Goal: Information Seeking & Learning: Check status

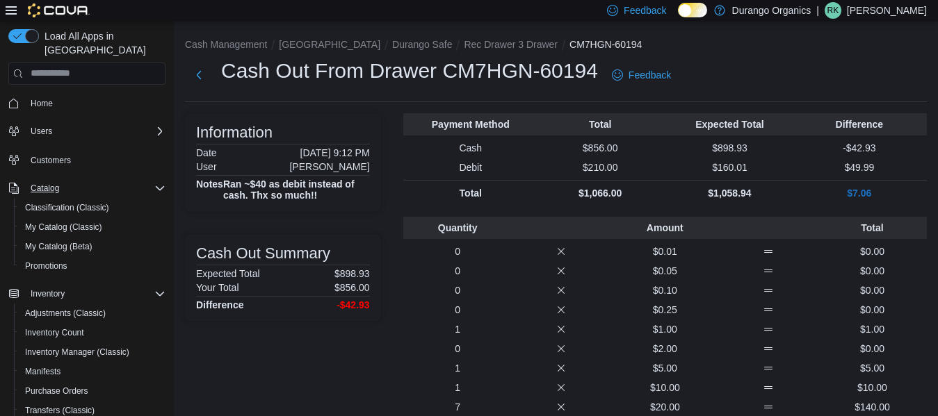
scroll to position [772, 0]
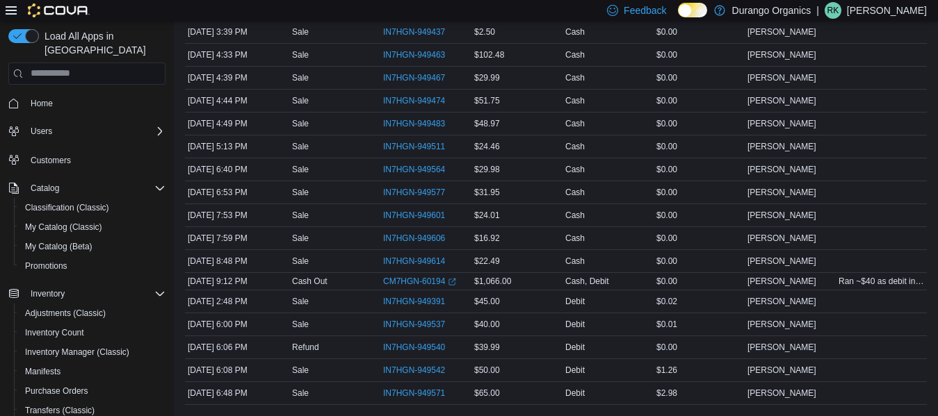
click at [52, 9] on img at bounding box center [59, 10] width 62 height 14
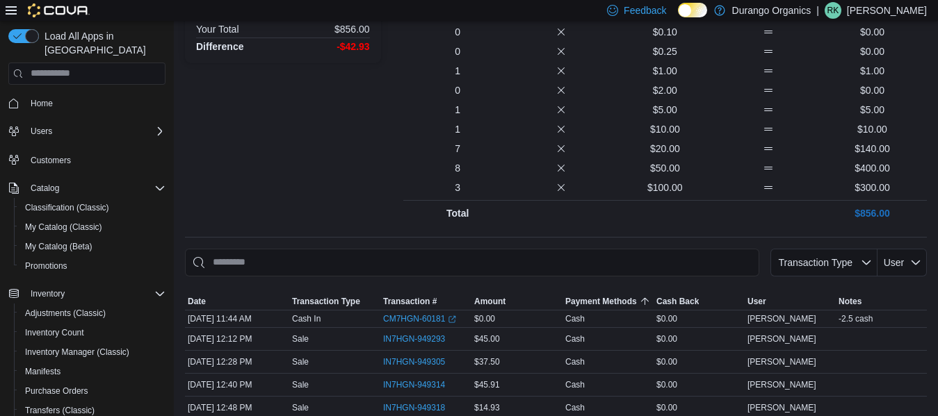
scroll to position [77, 0]
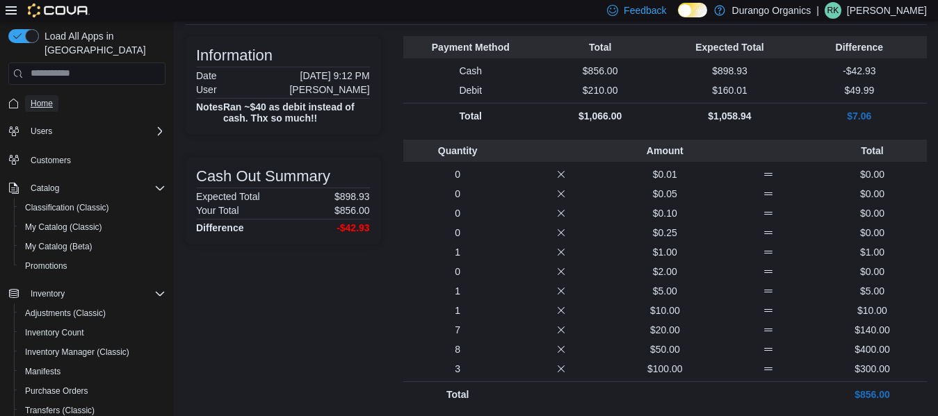
click at [48, 98] on span "Home" at bounding box center [42, 103] width 22 height 11
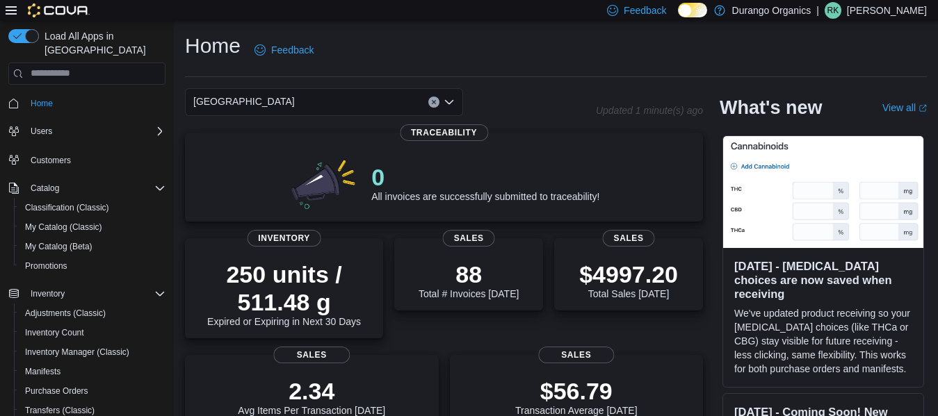
click at [251, 100] on div "[GEOGRAPHIC_DATA]" at bounding box center [324, 102] width 278 height 28
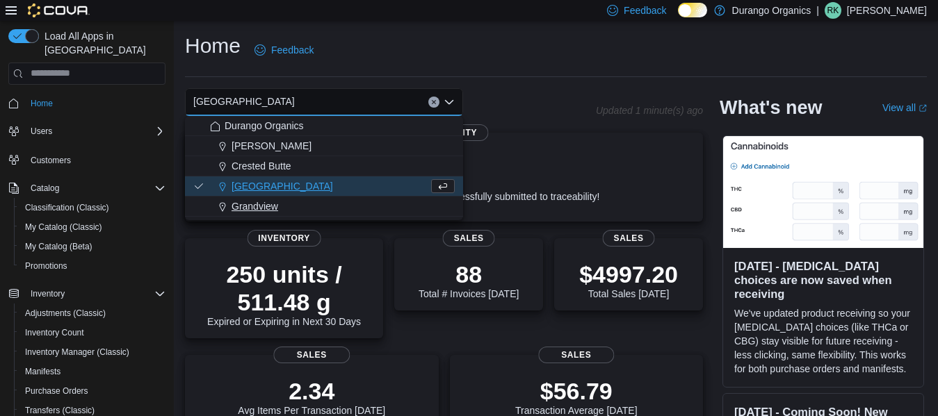
click at [263, 200] on span "Grandview" at bounding box center [254, 206] width 47 height 14
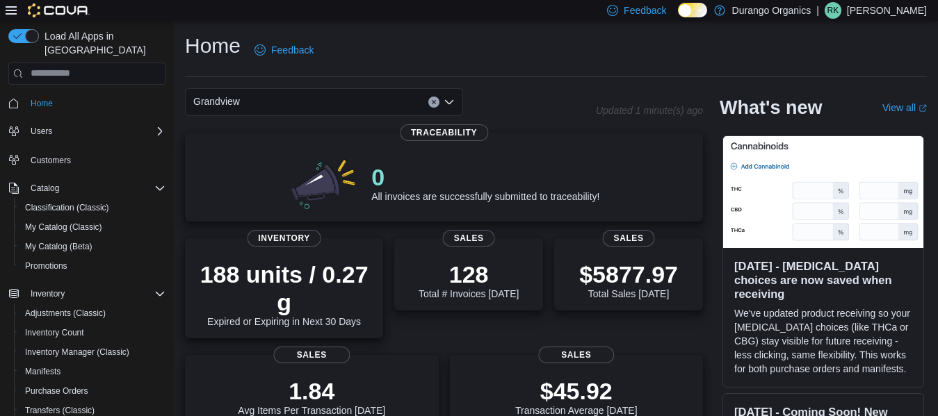
click at [270, 102] on div "Grandview Combo box. Selected. [GEOGRAPHIC_DATA]. Press Backspace to delete [GE…" at bounding box center [324, 102] width 278 height 28
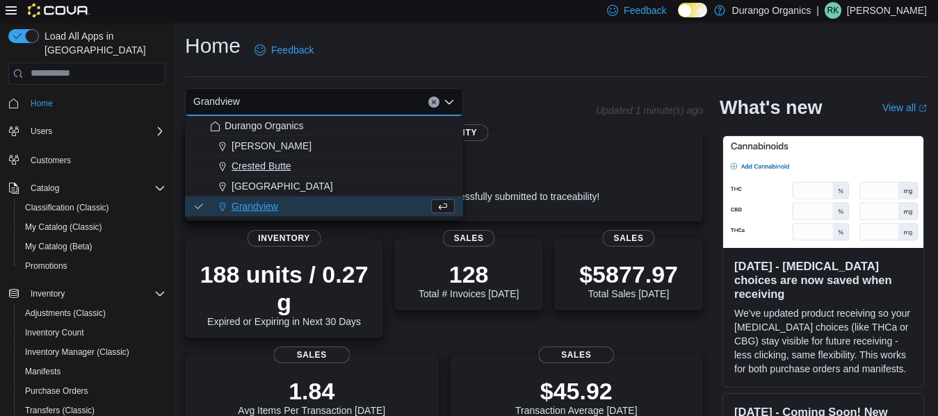
click at [270, 164] on span "Crested Butte" at bounding box center [261, 166] width 60 height 14
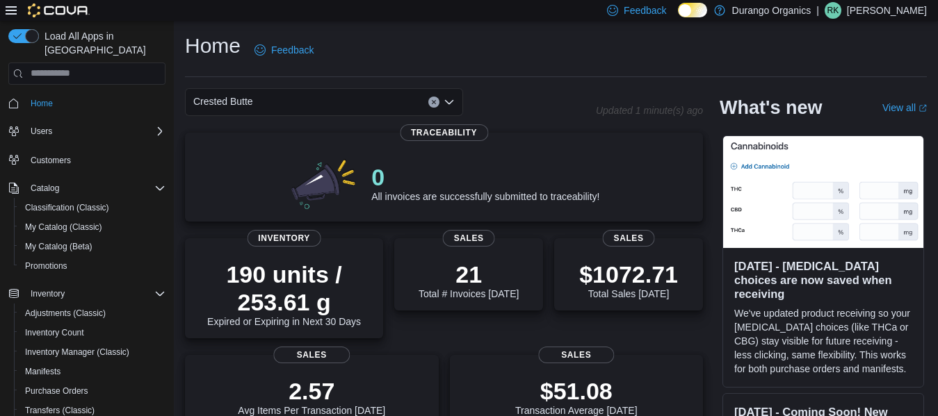
click at [277, 97] on div "Crested Butte" at bounding box center [324, 102] width 278 height 28
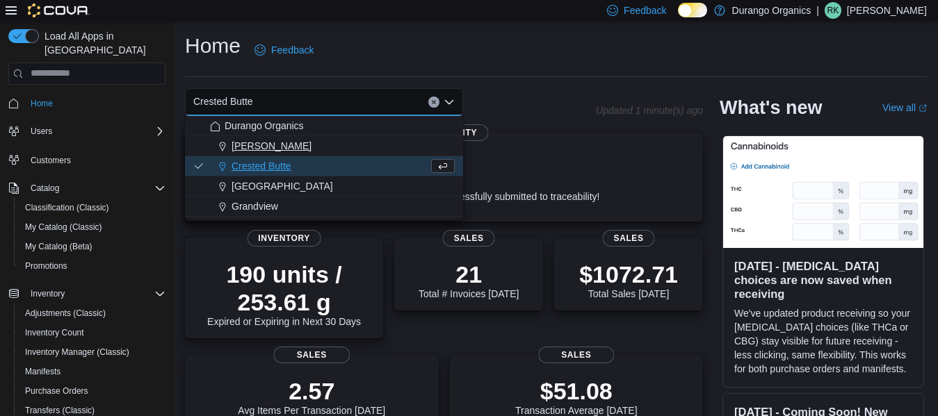
click at [259, 145] on span "[PERSON_NAME]" at bounding box center [271, 146] width 80 height 14
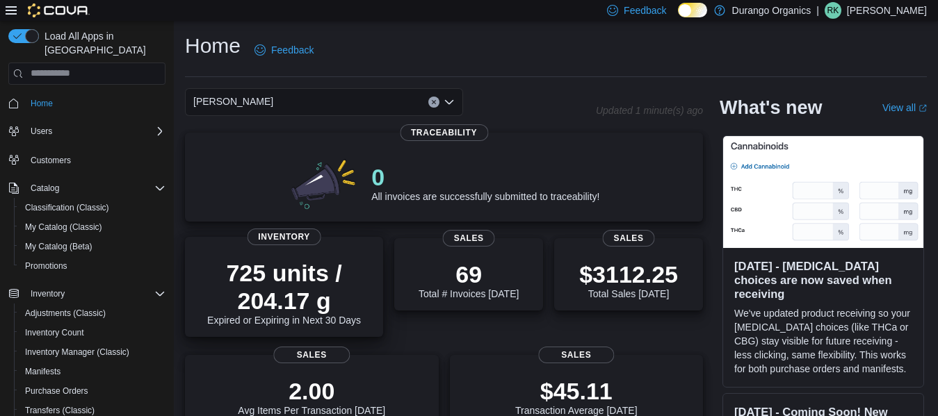
click at [272, 279] on p "725 units / 204.17 g" at bounding box center [284, 287] width 176 height 56
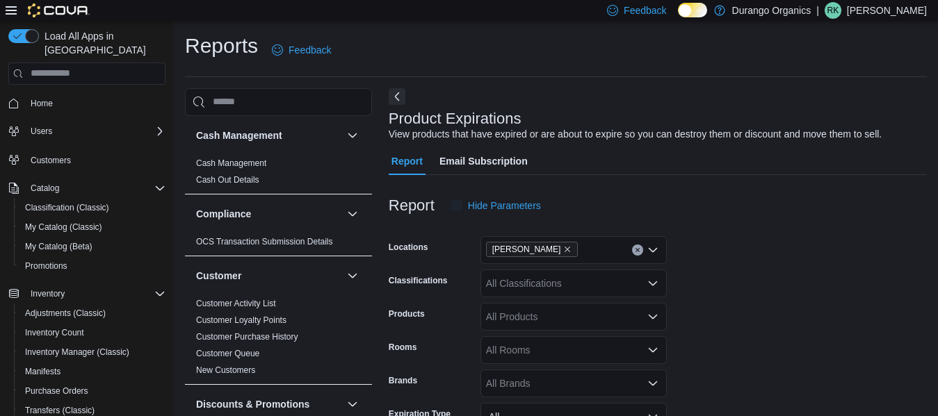
scroll to position [32, 0]
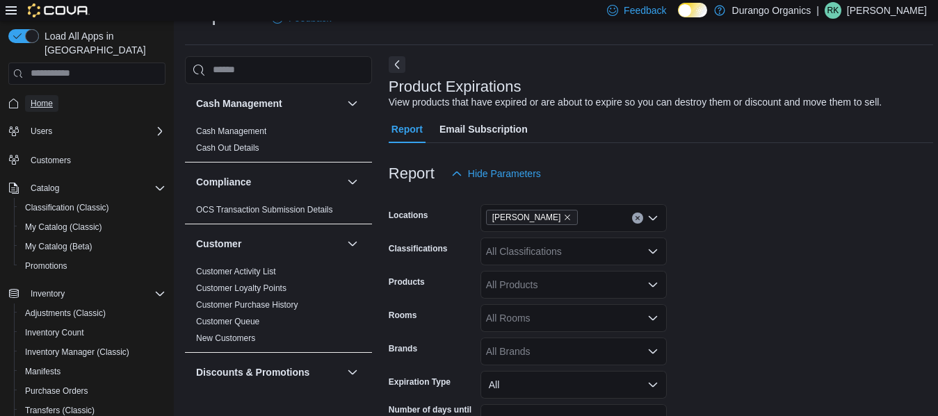
click at [38, 95] on span "Home" at bounding box center [42, 103] width 22 height 17
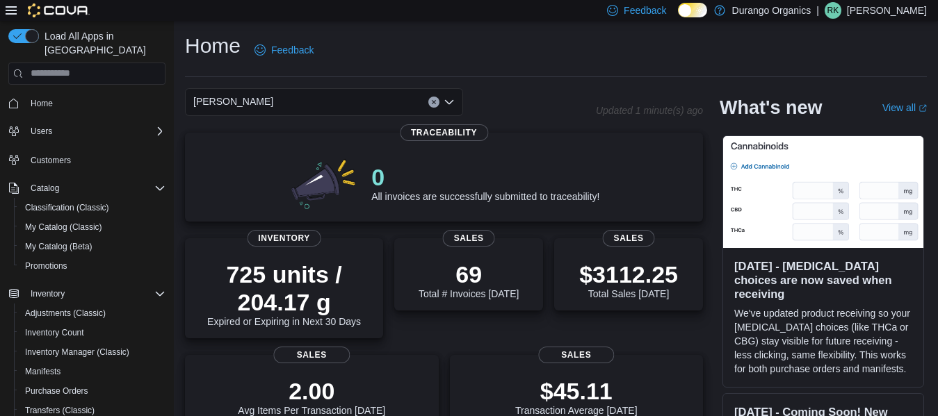
click at [252, 92] on div "[PERSON_NAME]" at bounding box center [324, 102] width 278 height 28
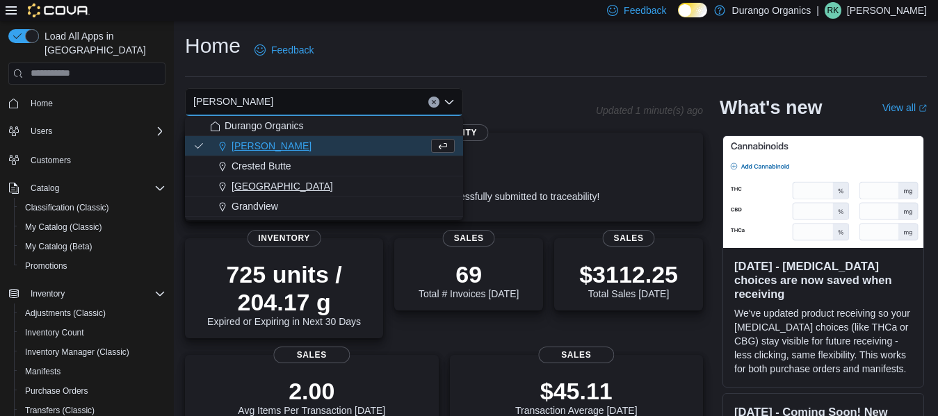
click at [242, 186] on span "[GEOGRAPHIC_DATA]" at bounding box center [281, 186] width 101 height 14
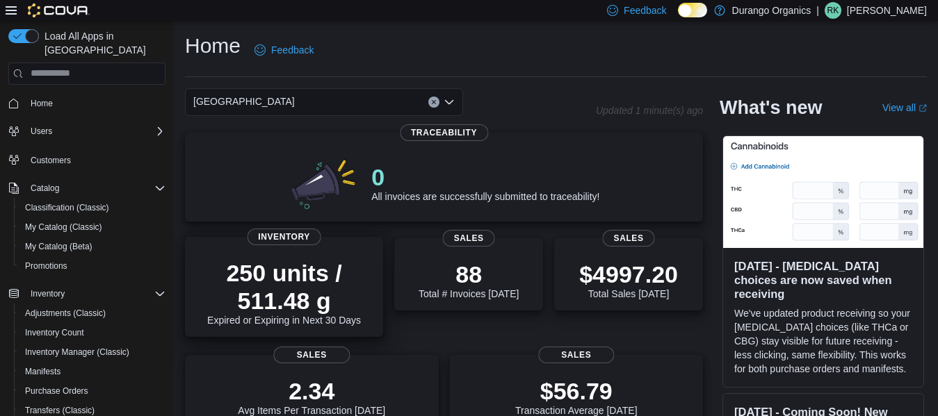
drag, startPoint x: 310, startPoint y: 279, endPoint x: 319, endPoint y: 281, distance: 9.5
click at [317, 283] on p "250 units / 511.48 g" at bounding box center [284, 287] width 176 height 56
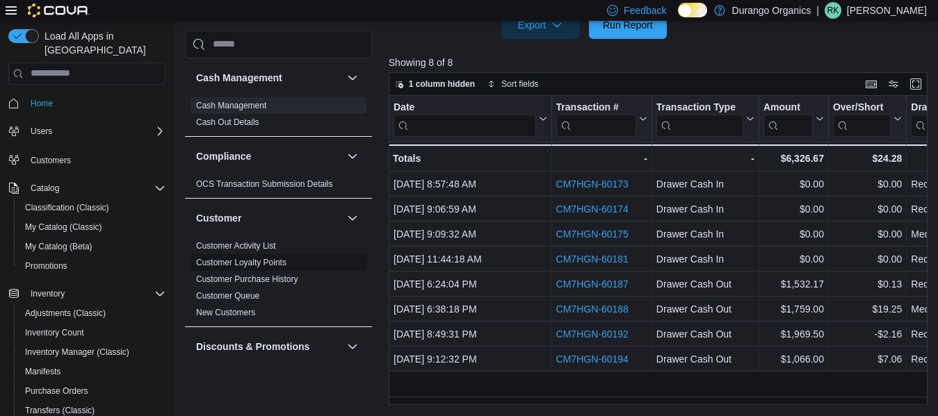
scroll to position [258, 0]
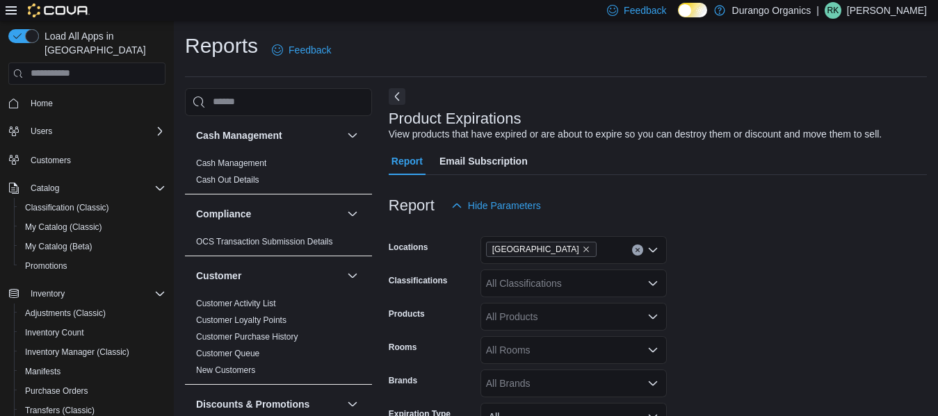
scroll to position [32, 0]
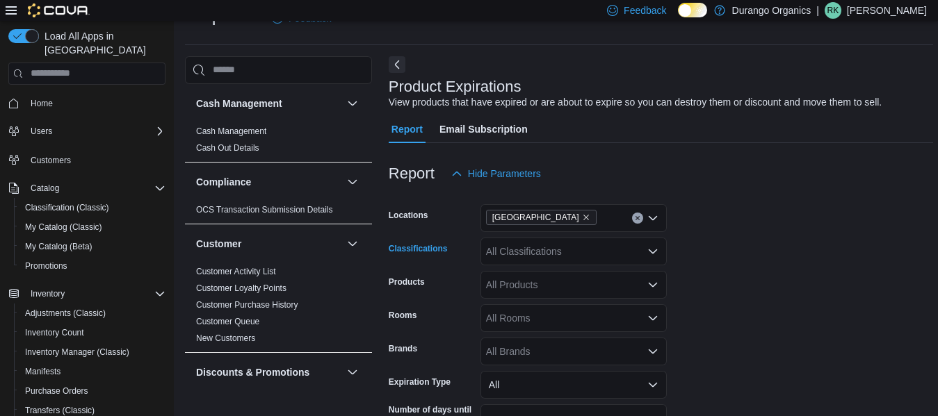
click at [530, 248] on div "All Classifications" at bounding box center [573, 252] width 186 height 28
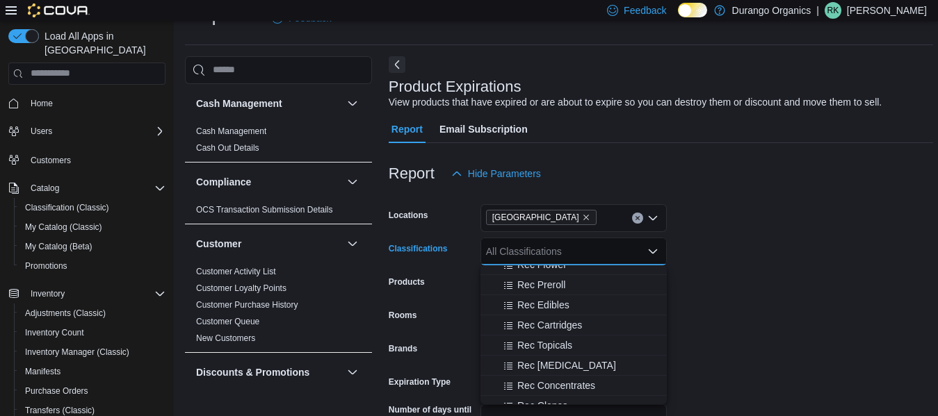
scroll to position [417, 0]
click at [548, 300] on span "Rec Cartridges" at bounding box center [549, 302] width 65 height 14
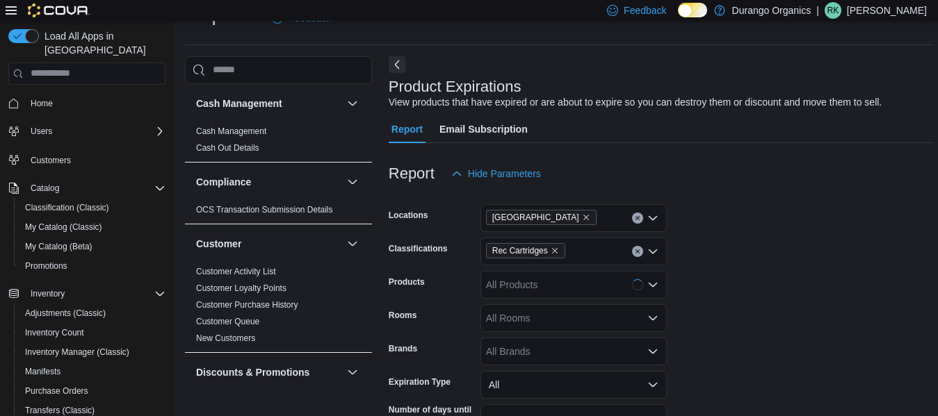
click at [755, 293] on form "Locations Durango Classifications Rec Cartridges Products All Products Rooms Al…" at bounding box center [661, 330] width 544 height 284
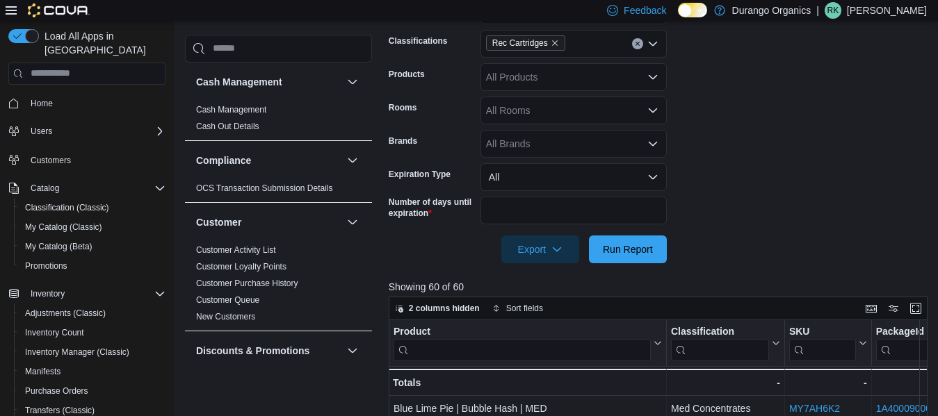
scroll to position [240, 0]
click at [621, 262] on span "Run Report" at bounding box center [627, 248] width 61 height 28
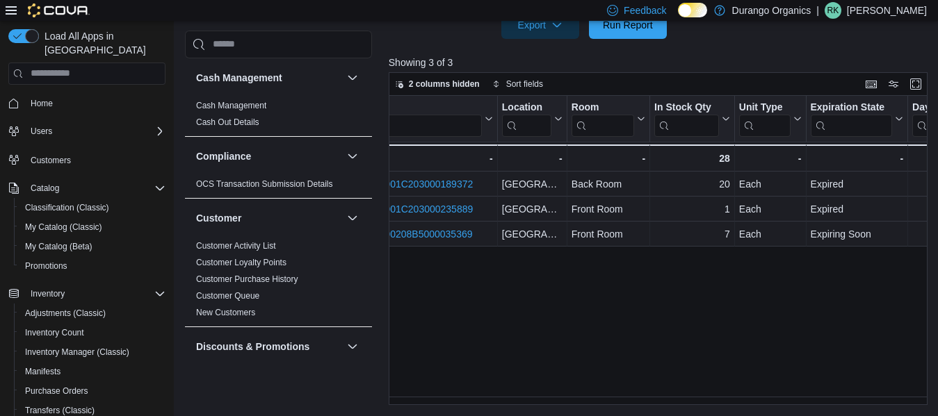
scroll to position [0, 629]
